Goal: Task Accomplishment & Management: Manage account settings

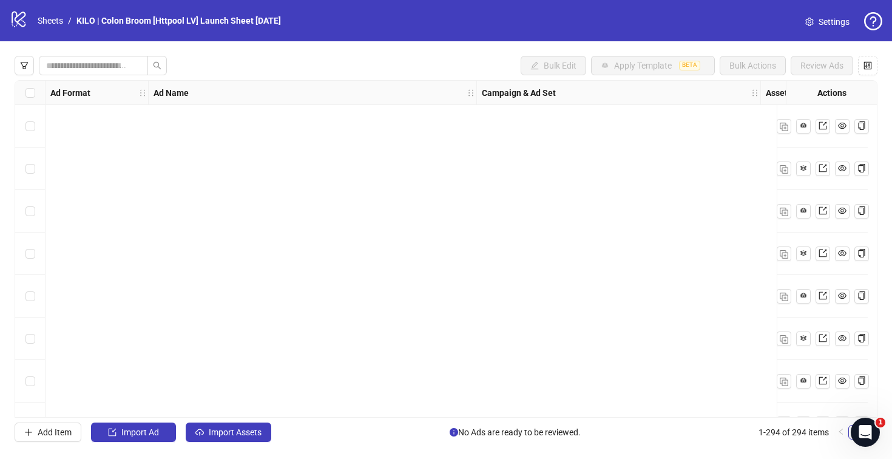
scroll to position [12039, 676]
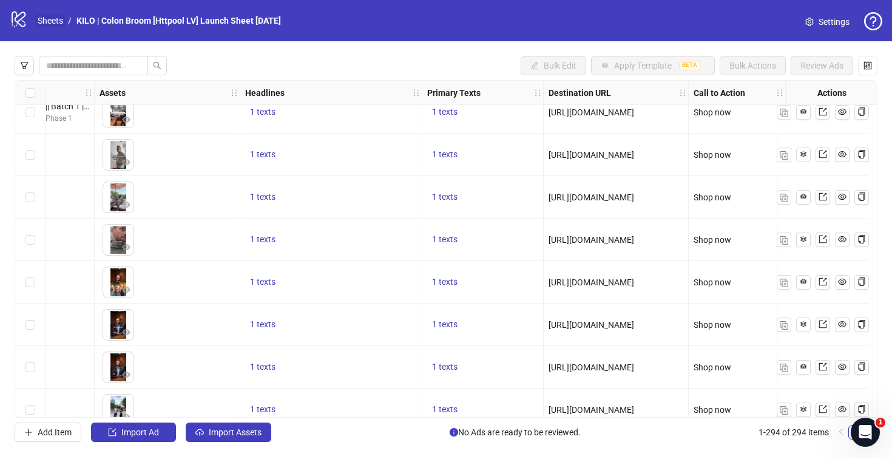
click at [41, 19] on link "Sheets" at bounding box center [50, 20] width 30 height 13
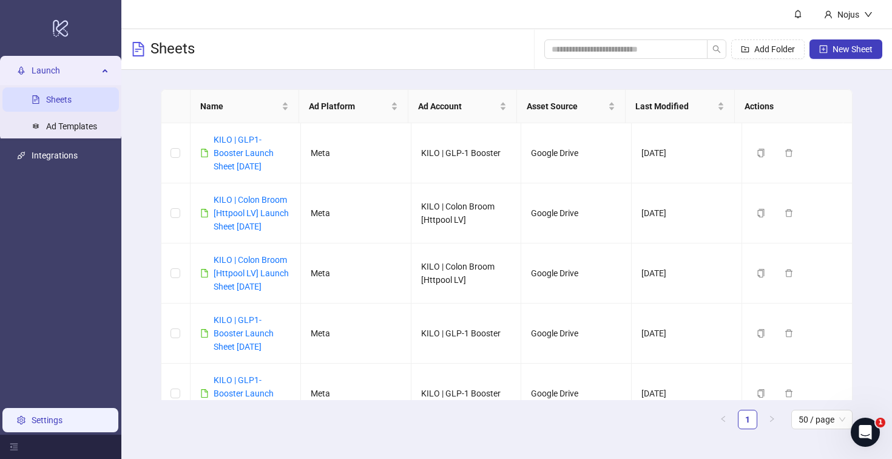
click at [50, 415] on link "Settings" at bounding box center [47, 420] width 31 height 10
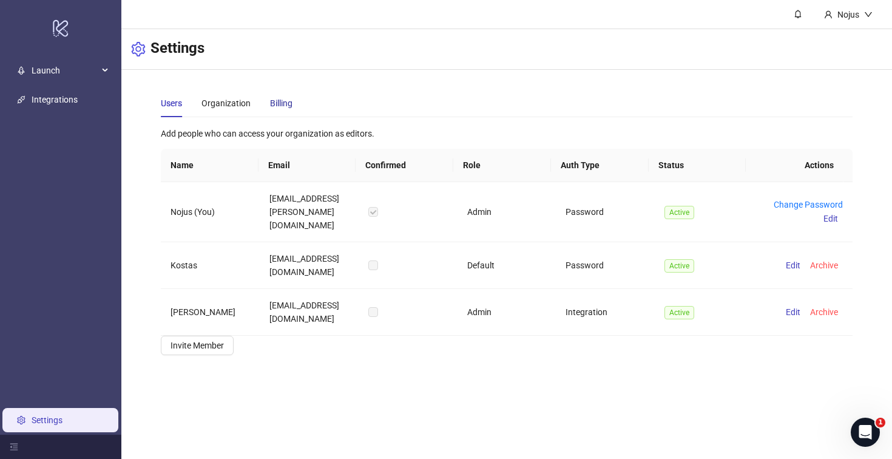
click at [288, 98] on div "Billing" at bounding box center [281, 103] width 22 height 13
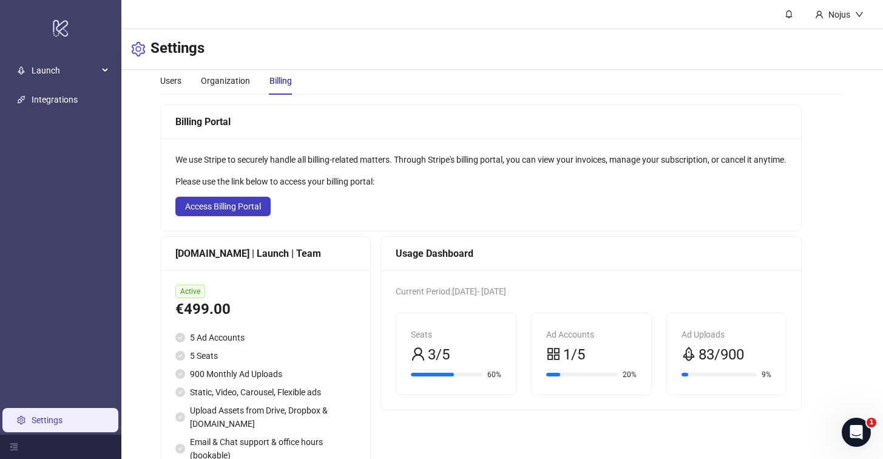
scroll to position [74, 0]
